Goal: Task Accomplishment & Management: Use online tool/utility

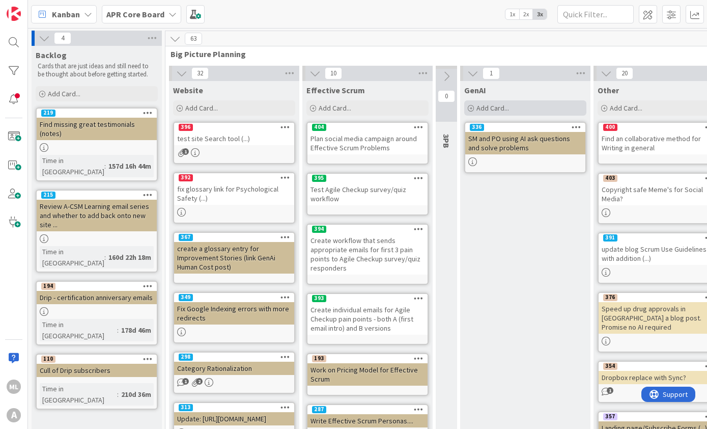
click at [486, 107] on span "Add Card..." at bounding box center [493, 107] width 33 height 9
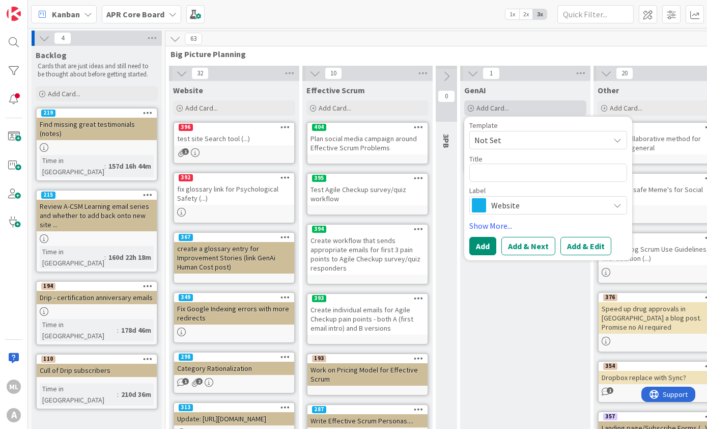
type textarea "x"
type textarea "Wr"
type textarea "x"
type textarea "Wri"
type textarea "x"
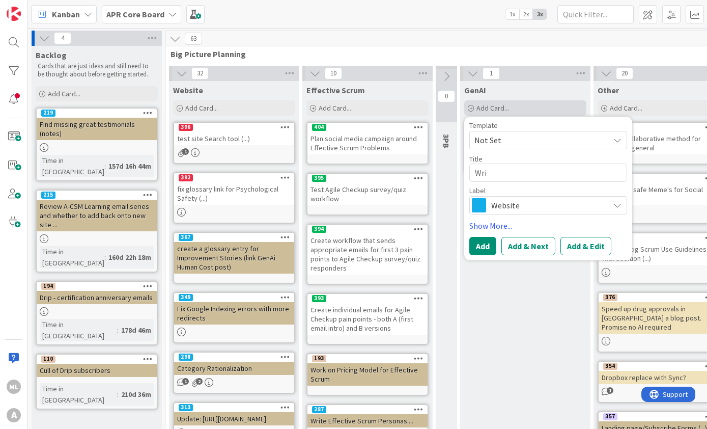
type textarea "Wrir"
type textarea "x"
type textarea "Writ"
type textarea "x"
type textarea "Write"
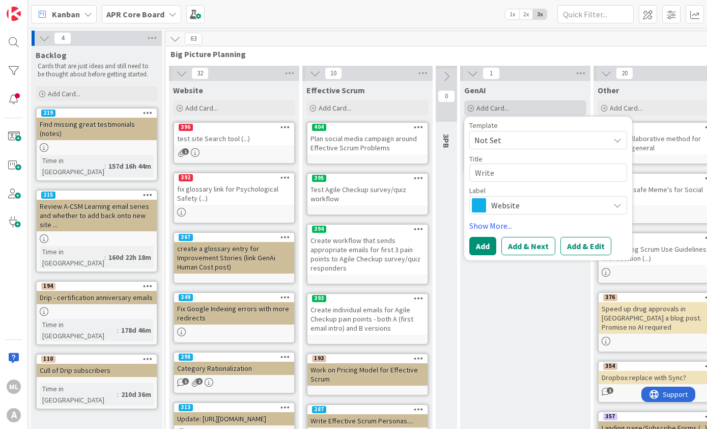
type textarea "x"
type textarea "Write an"
type textarea "x"
type textarea "Write an"
type textarea "x"
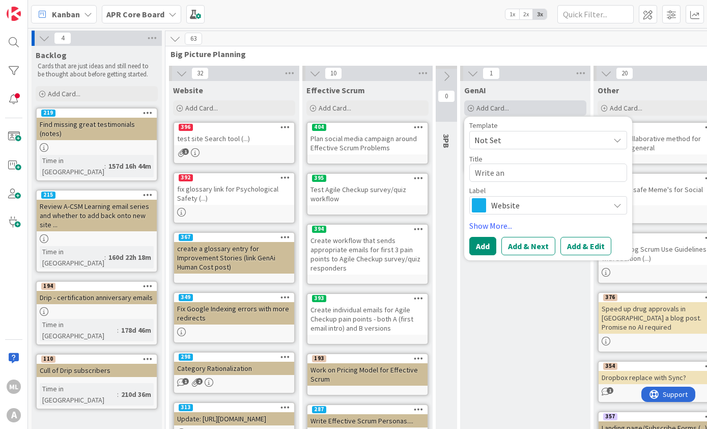
type textarea "Write an A"
type textarea "x"
type textarea "Write an AI"
type textarea "x"
type textarea "Write an AI"
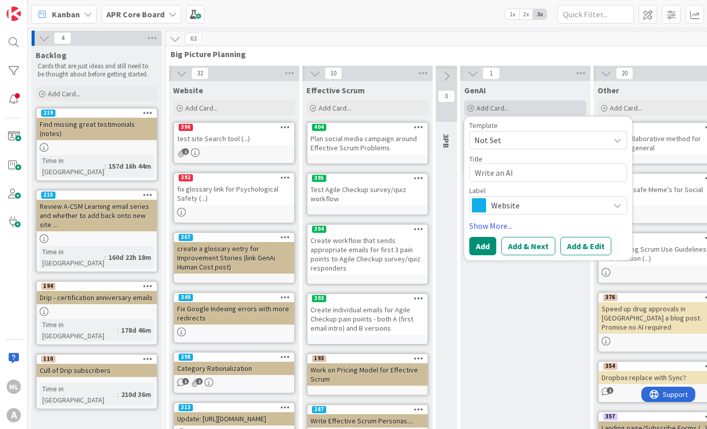
type textarea "x"
type textarea "Write an AI S"
type textarea "x"
type textarea "Write an AI Si"
type textarea "x"
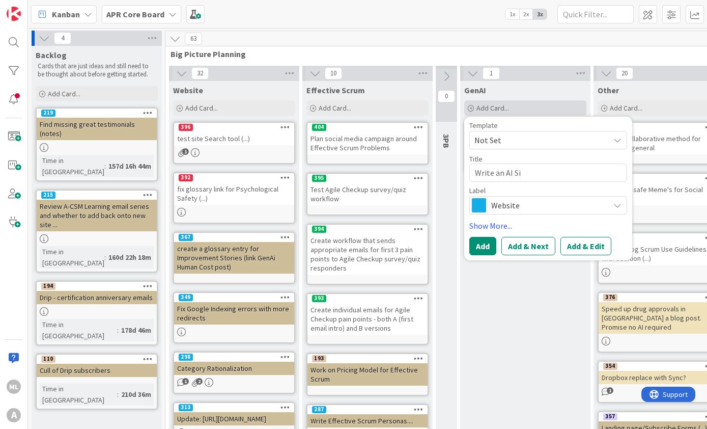
type textarea "Write an AI Sim"
type textarea "x"
type textarea "Write an AI Simu"
type textarea "x"
type textarea "Write an AI Simua"
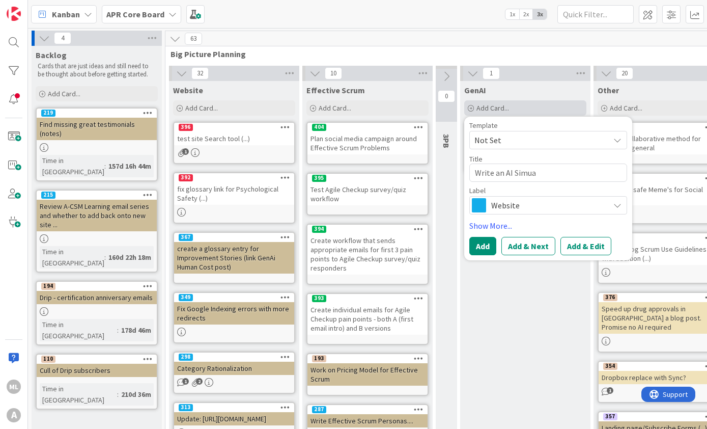
type textarea "x"
type textarea "Write an AI Simu"
type textarea "x"
type textarea "Write an AI Simul"
type textarea "x"
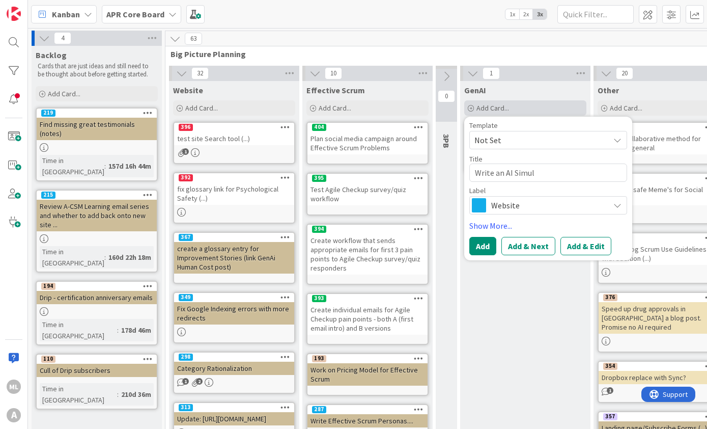
type textarea "Write an AI Simula"
type textarea "x"
type textarea "Write an AI Simular"
type textarea "x"
type textarea "Write an AI Simularo"
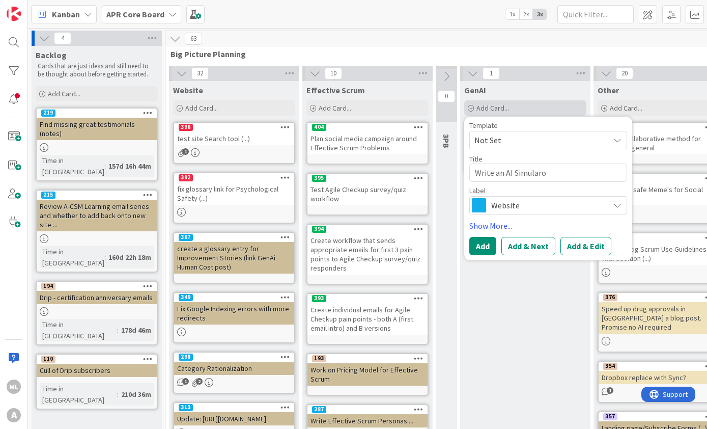
type textarea "x"
type textarea "Write an AI Simular"
type textarea "x"
type textarea "Write an AI Simula"
type textarea "x"
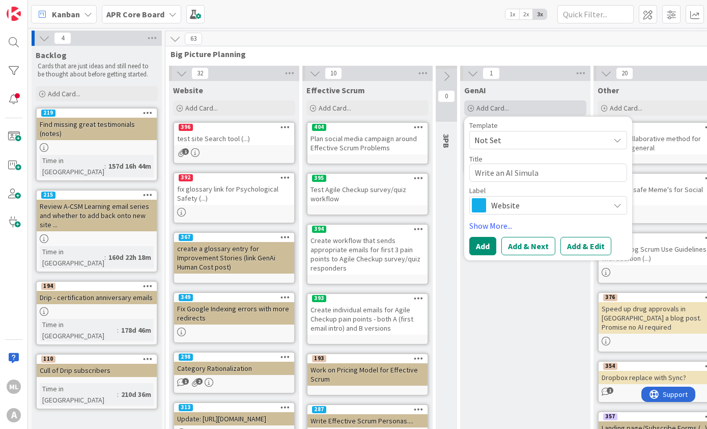
type textarea "Write an AI Simulat"
type textarea "x"
type textarea "Write an AI Simulatr"
type textarea "x"
type textarea "Write an AI Simulatro"
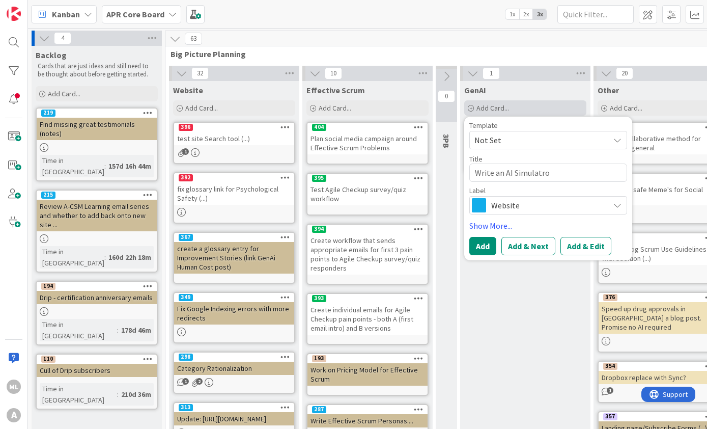
type textarea "x"
type textarea "Write an AI Simulatro"
type textarea "x"
type textarea "Write an AI Simulatr"
type textarea "x"
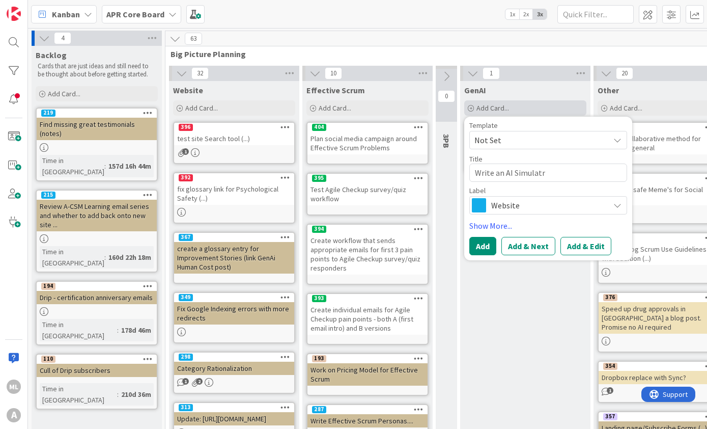
type textarea "Write an AI Simulat"
type textarea "x"
type textarea "Write an AI Simulato"
type textarea "x"
type textarea "Write an AI Simulator"
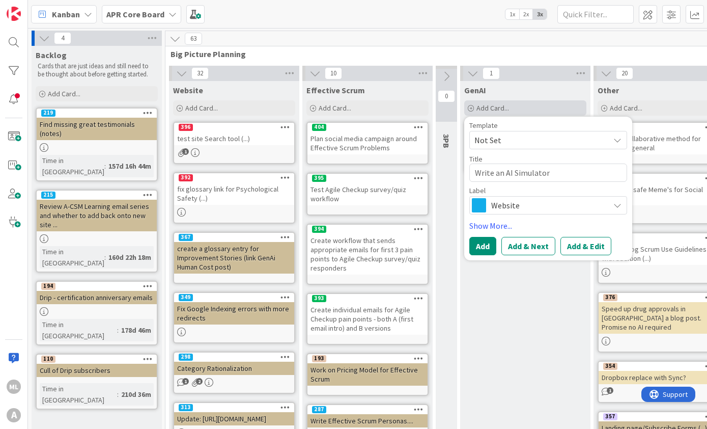
type textarea "x"
type textarea "Write an AI Simulator"
type textarea "x"
type textarea "Write an AI Simulator f"
type textarea "x"
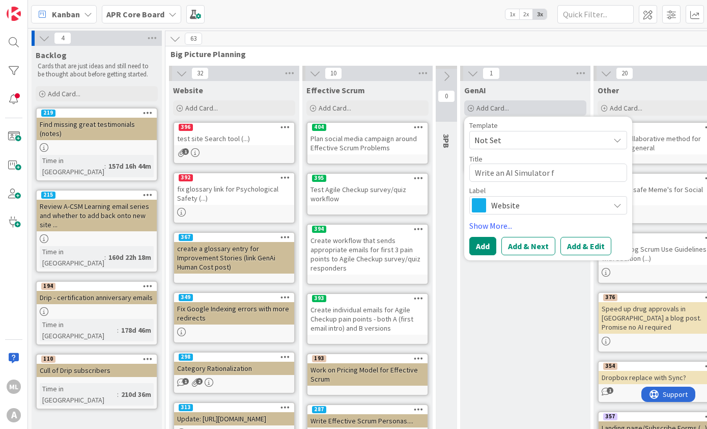
type textarea "Write an AI Simulator fo"
type textarea "x"
type textarea "Write an AI Simulator for"
type textarea "x"
type textarea "Write an AI Simulator for"
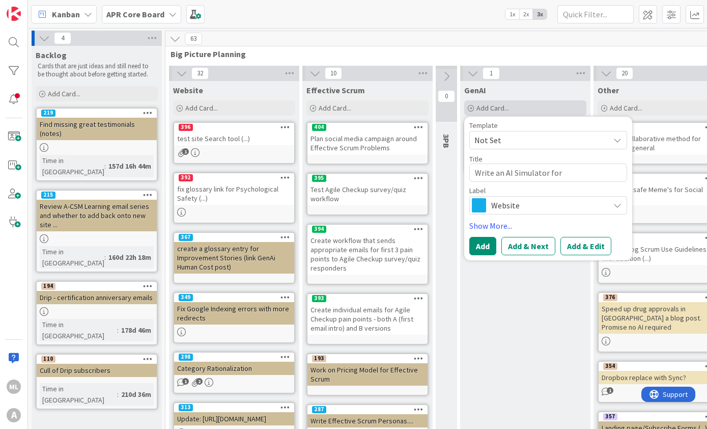
type textarea "x"
type textarea "Write an AI Simulator for t"
type textarea "x"
type textarea "Write an AI Simulator for th"
type textarea "x"
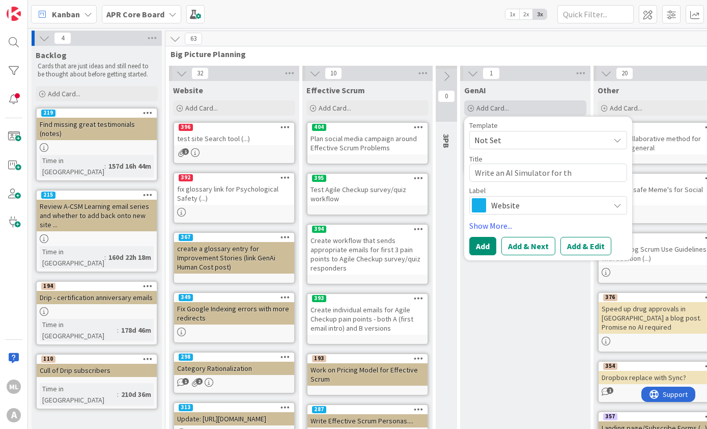
type textarea "Write an AI Simulator for the"
type textarea "x"
type textarea "Write an AI Simulator for the"
type textarea "x"
type textarea "Write an AI Simulator for the"
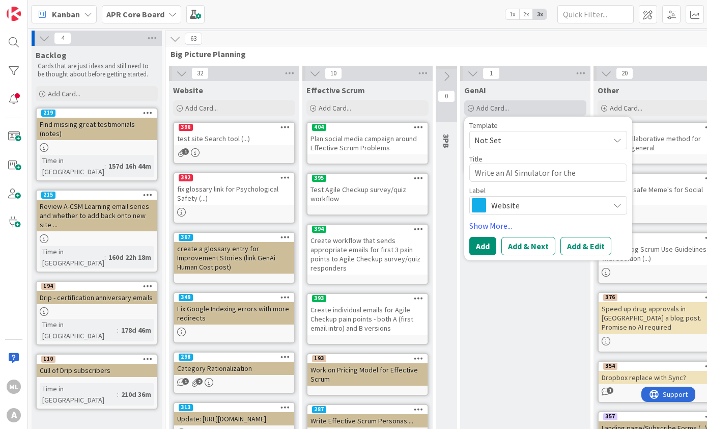
type textarea "x"
type textarea "Write an AI Simulator for the"
type textarea "x"
type textarea "Write an AI Simulator for th"
type textarea "x"
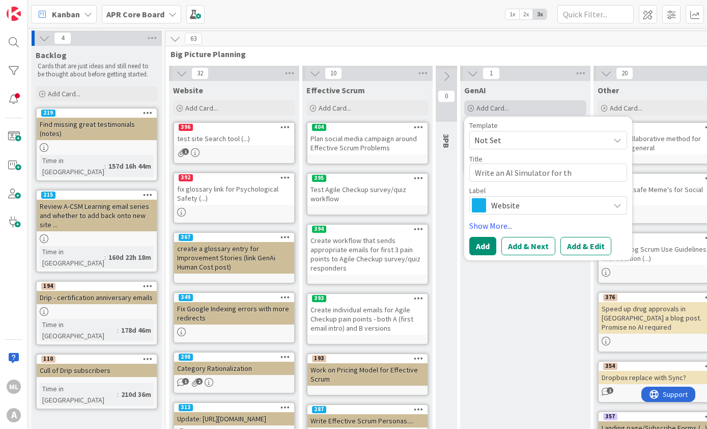
type textarea "Write an AI Simulator for t"
type textarea "x"
type textarea "Write an AI Simulator for"
type textarea "x"
type textarea "Write an AI Simulator for"
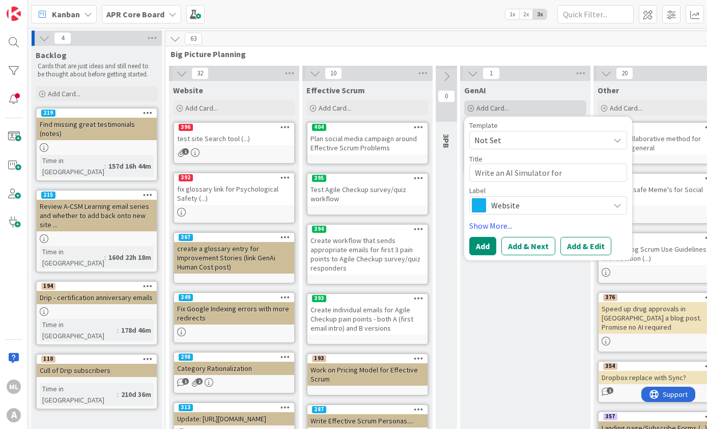
type textarea "x"
type textarea "Write an AI Simulator fo"
type textarea "x"
type textarea "Write an AI Simulator f"
type textarea "x"
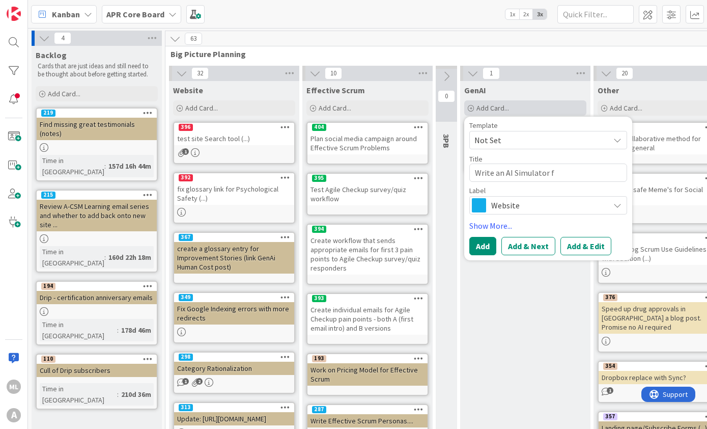
type textarea "Write an AI Simulator"
type textarea "x"
type textarea "Write an AI Simulator t"
type textarea "x"
type textarea "Write an AI Simulator to"
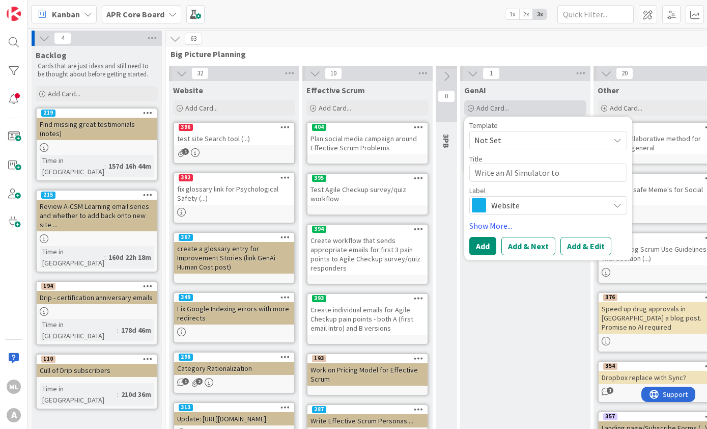
type textarea "x"
type textarea "Write an AI Simulator to"
type textarea "x"
type textarea "Write an AI Simulator to r"
type textarea "x"
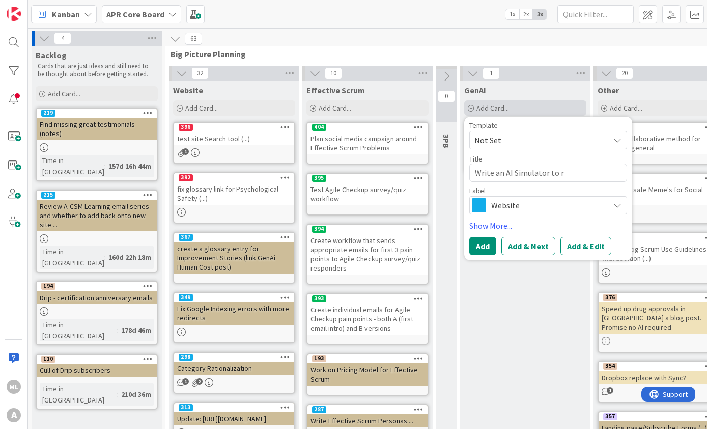
type textarea "Write an AI Simulator to ru"
type textarea "x"
type textarea "Write an AI Simulator to run"
type textarea "x"
type textarea "Write an AI Simulator to run"
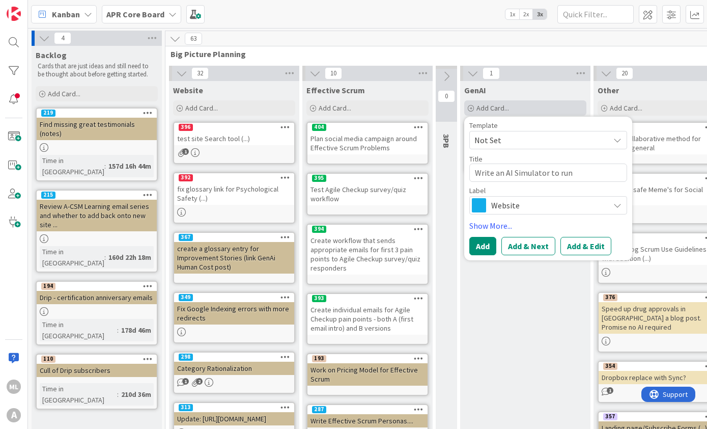
type textarea "x"
type textarea "Write an AI Simulator to run i"
type textarea "x"
type textarea "Write an AI Simulator to run in"
type textarea "x"
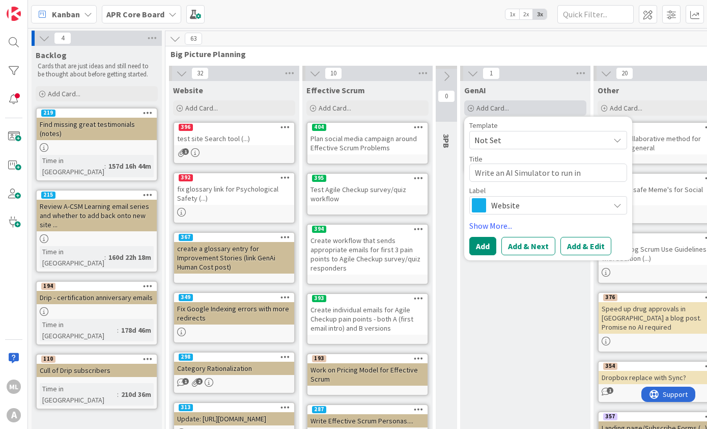
type textarea "Write an AI Simulator to run in"
type textarea "x"
type textarea "Write an AI Simulator to run in t"
type textarea "x"
type textarea "Write an AI Simulator to run in th"
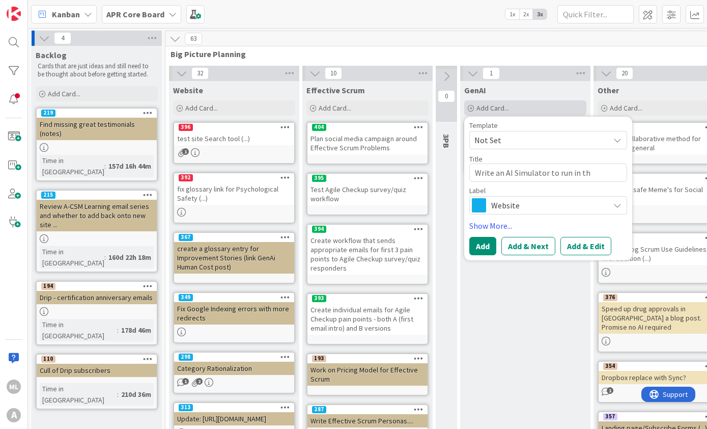
type textarea "x"
type textarea "Write an AI Simulator to run in the"
type textarea "x"
type textarea "Write an AI Simulator to run in the"
type textarea "x"
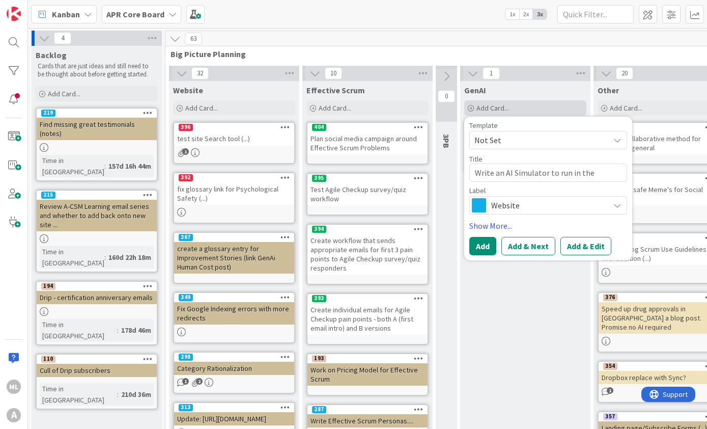
type textarea "Write an AI Simulator to run in the c"
type textarea "x"
type textarea "Write an AI Simulator to run in the co"
type textarea "x"
type textarea "Write an AI Simulator to run in the con"
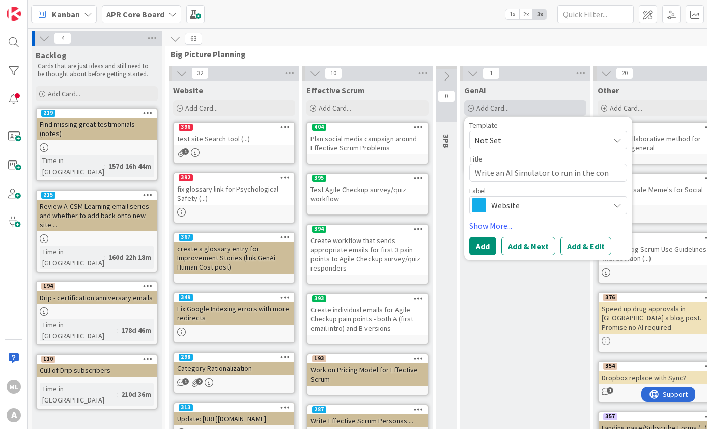
type textarea "x"
type textarea "Write an AI Simulator to run in the cont"
type textarea "x"
type textarea "Write an AI Simulator to run in the [PERSON_NAME]"
type textarea "x"
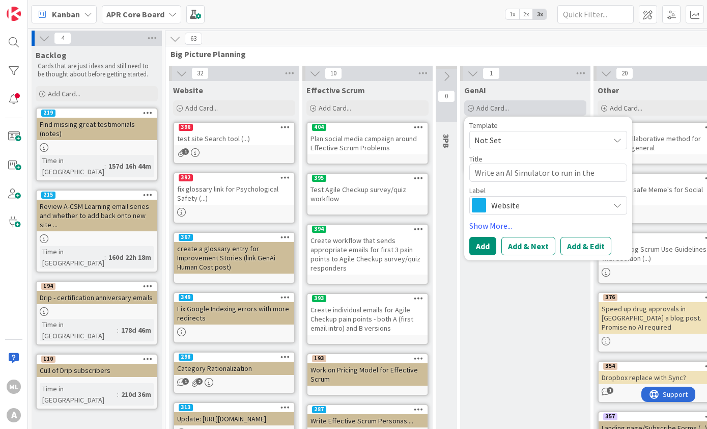
type textarea "Write an AI Simulator to run in the contex"
type textarea "x"
type textarea "Write an AI Simulator to run in the context"
type textarea "x"
type textarea "Write an AI Simulator to run in the context"
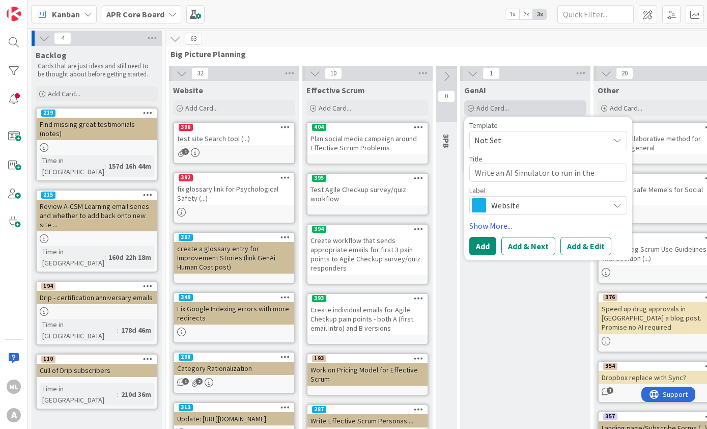
type textarea "x"
type textarea "Write an AI Simulator to run in the context o"
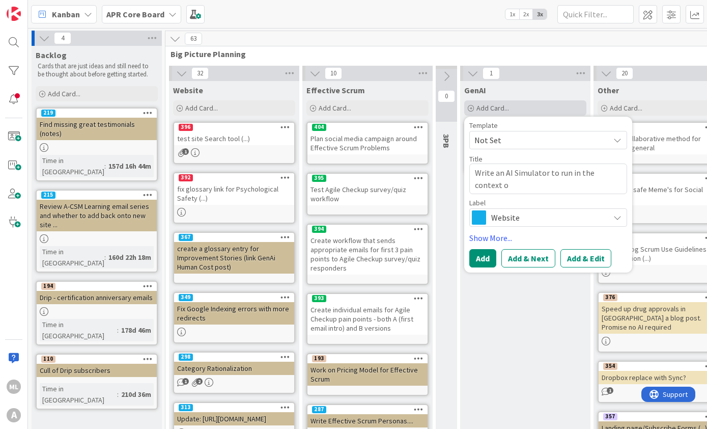
type textarea "x"
type textarea "Write an AI Simulator to run in the context of"
type textarea "x"
type textarea "Write an AI Simulator to run in the context of"
type textarea "x"
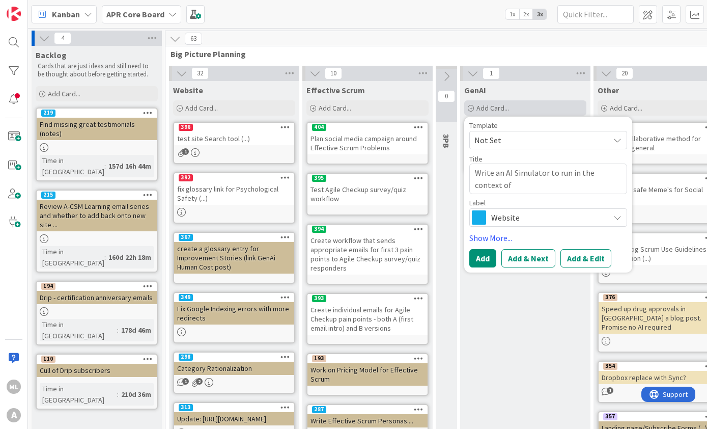
type textarea "Write an AI Simulator to run in the context of t"
type textarea "x"
type textarea "Write an AI Simulator to run in the context of th"
type textarea "x"
type textarea "Write an AI Simulator to run in the context of the"
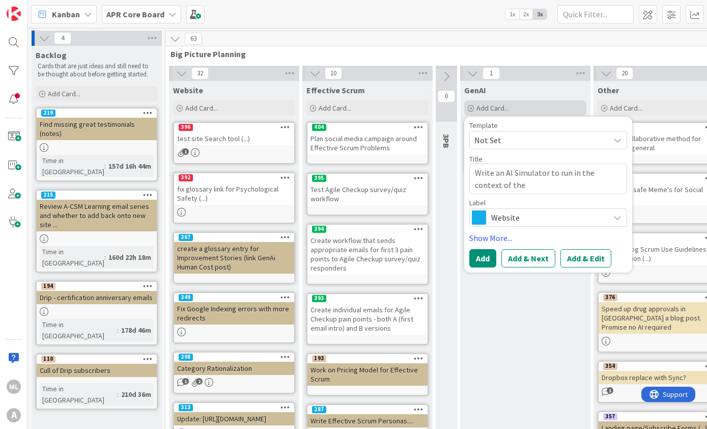
type textarea "x"
type textarea "Write an AI Simulator to run in the context of the"
type textarea "x"
type textarea "Write an AI Simulator to run in the context of the we"
type textarea "x"
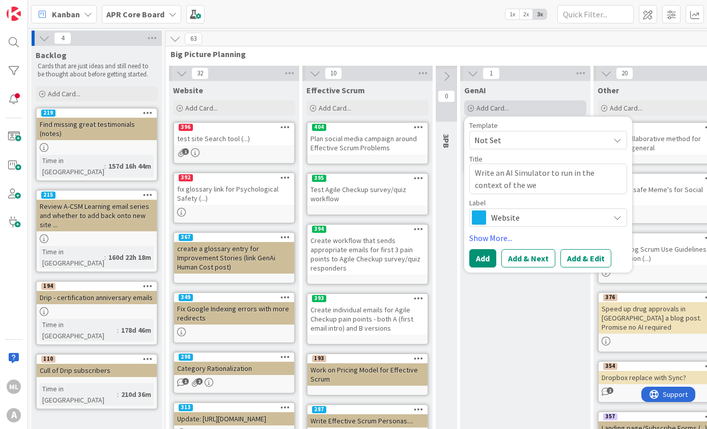
type textarea "Write an AI Simulator to run in the context of the web"
type textarea "x"
type textarea "Write an AI Simulator to run in the context of the webs"
type textarea "x"
type textarea "Write an AI Simulator to run in the context of the websi"
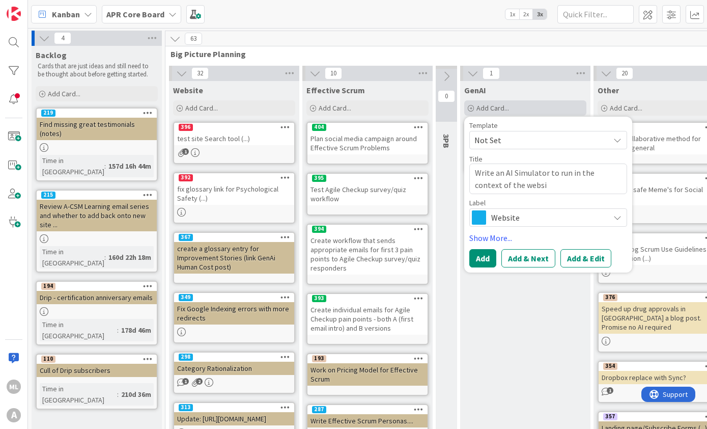
type textarea "x"
type textarea "Write an AI Simulator to run in the context of the websit"
type textarea "x"
type textarea "Write an AI Simulator to run in the context of the website"
click at [586, 259] on button "Add & Edit" at bounding box center [586, 258] width 51 height 18
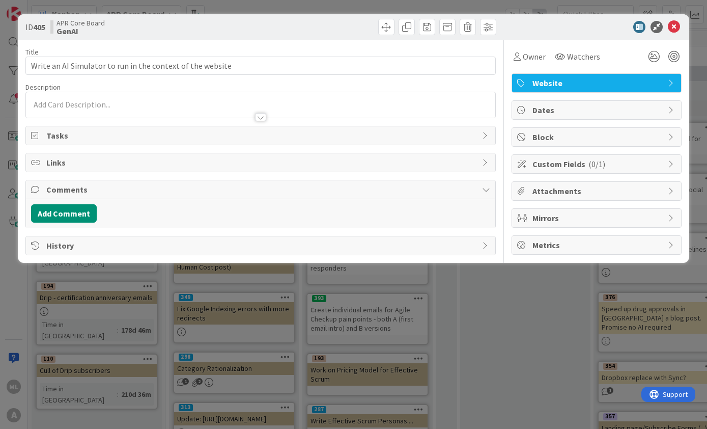
click at [198, 98] on div at bounding box center [261, 104] width 470 height 25
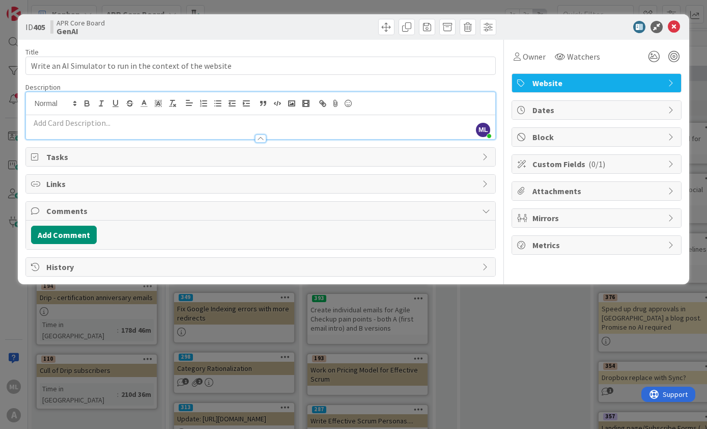
click at [143, 124] on p at bounding box center [261, 123] width 460 height 12
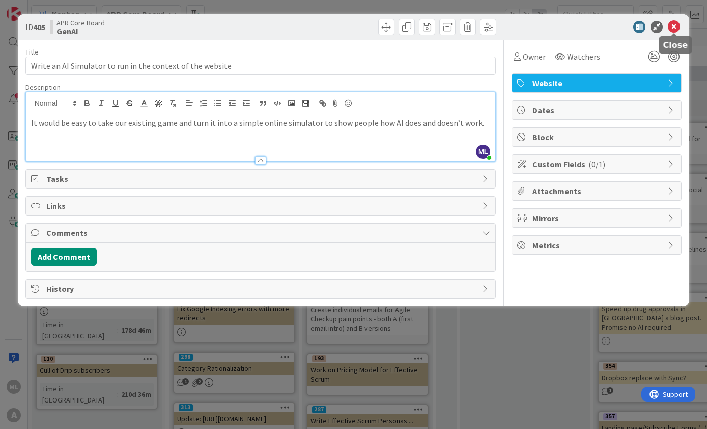
click at [679, 27] on icon at bounding box center [674, 27] width 12 height 12
